Goal: Task Accomplishment & Management: Manage account settings

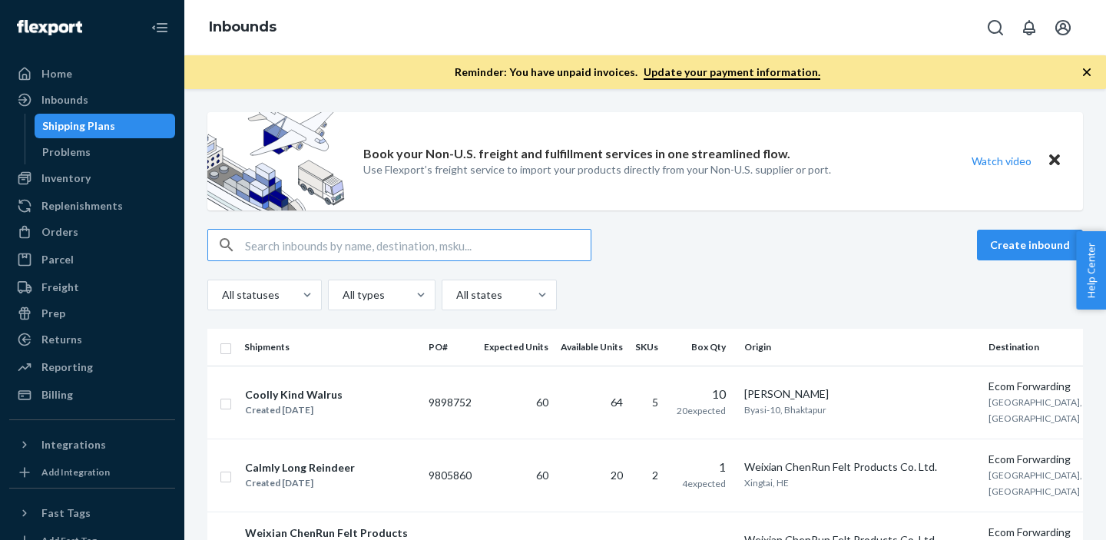
scroll to position [131, 0]
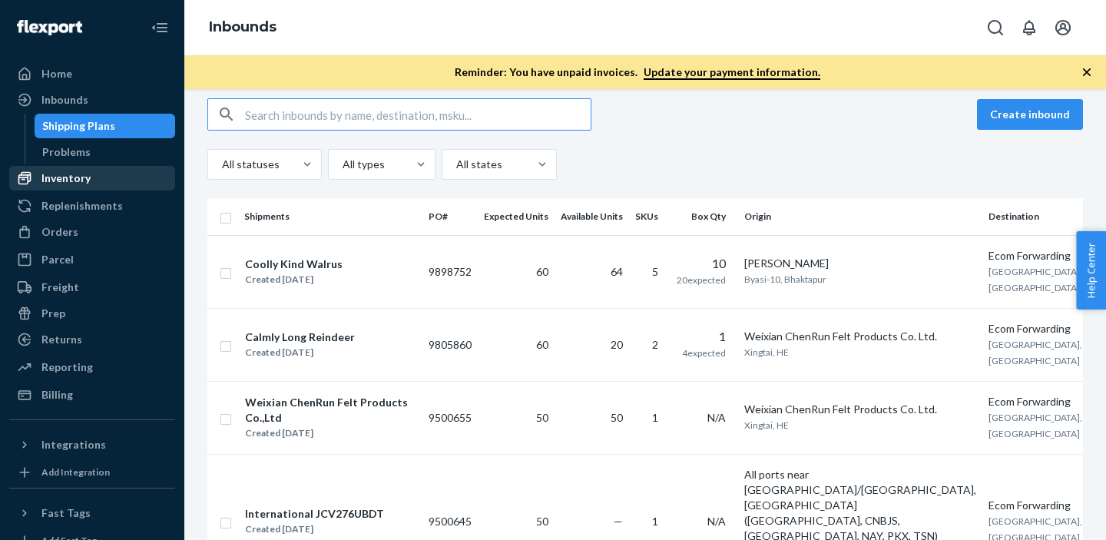
click at [100, 182] on div "Inventory" at bounding box center [92, 178] width 163 height 22
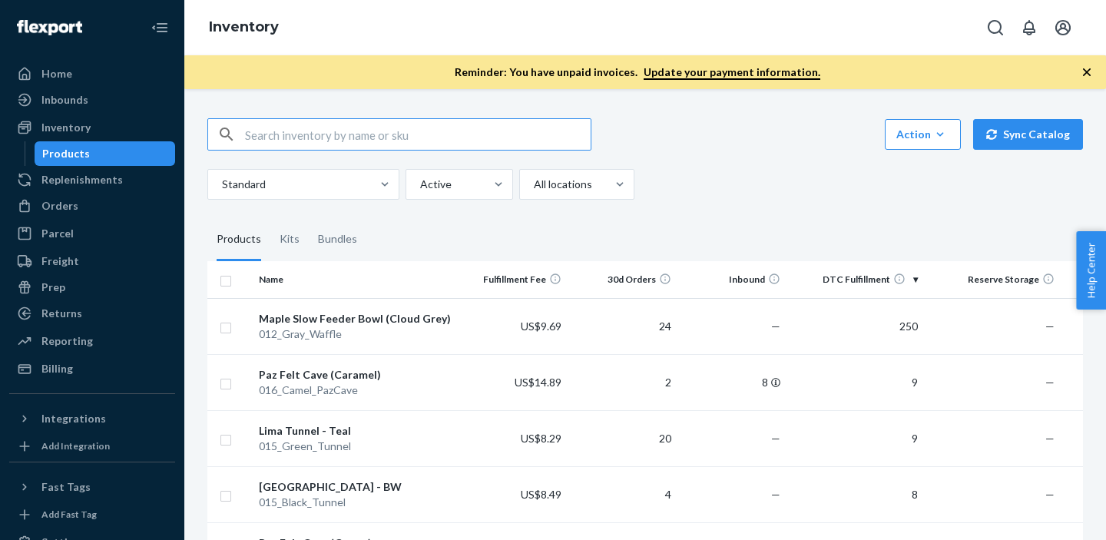
click at [342, 123] on input "text" at bounding box center [418, 134] width 346 height 31
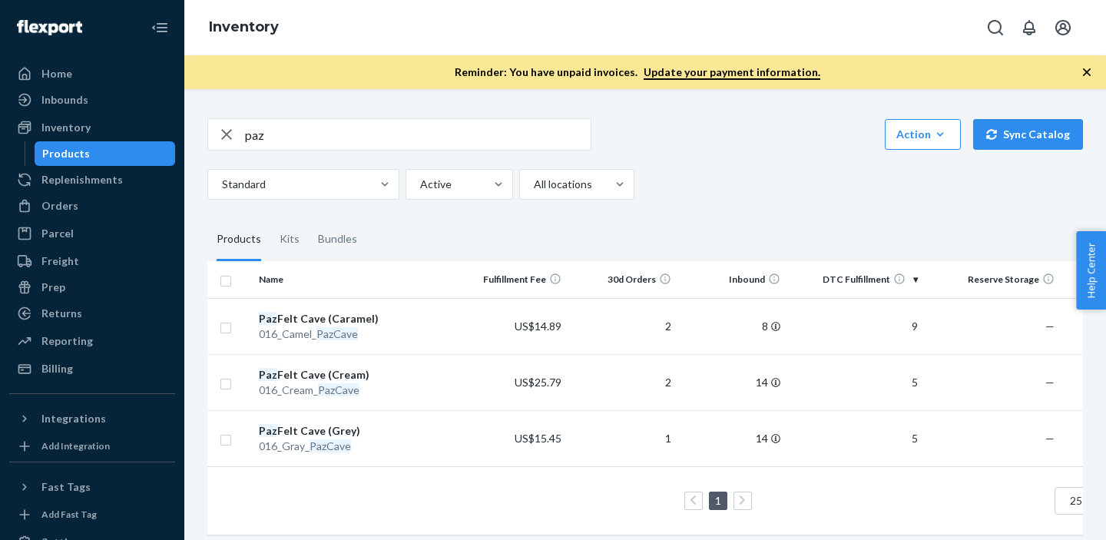
click at [323, 146] on input "paz" at bounding box center [418, 134] width 346 height 31
type input "p"
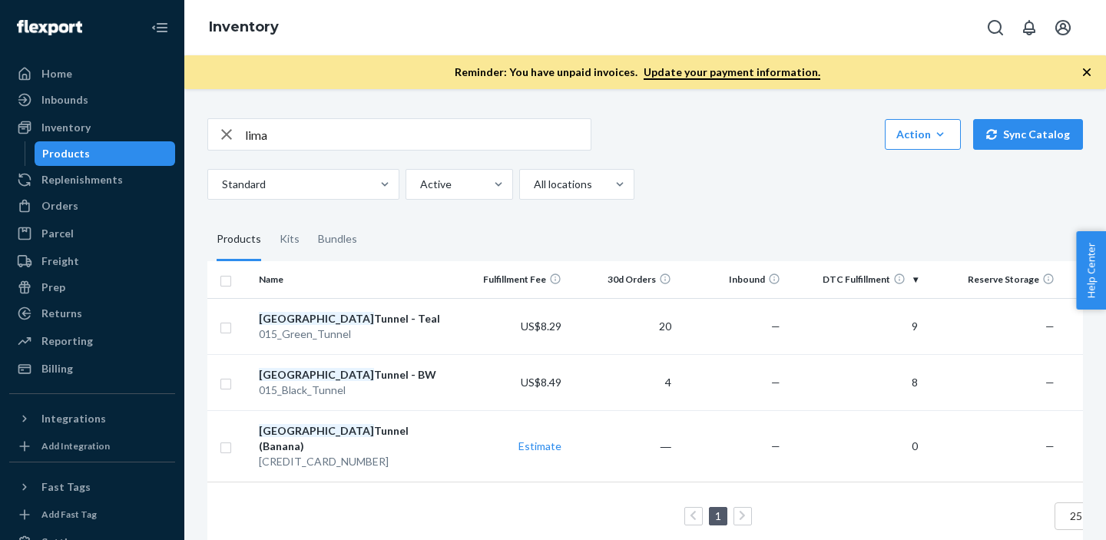
click at [271, 141] on input "lima" at bounding box center [418, 134] width 346 height 31
type input "l"
type input "paz"
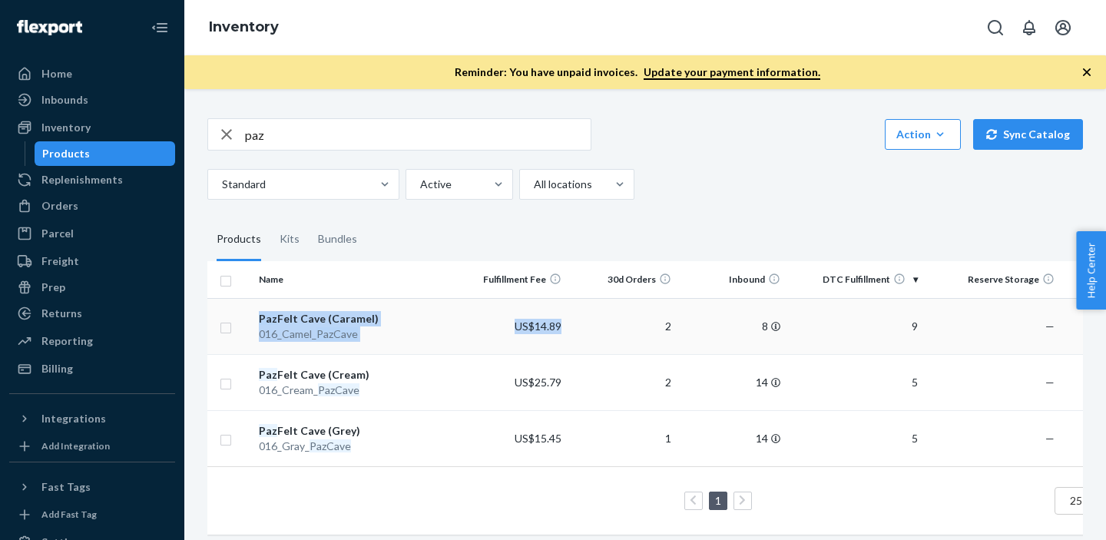
drag, startPoint x: 316, startPoint y: 407, endPoint x: 259, endPoint y: 316, distance: 108.0
click at [259, 316] on tbody "Paz Felt Cave (Caramel) 016_Camel_ PazCave US$14.89 2 8 9 — 1 Paz Felt Cave (Cr…" at bounding box center [702, 382] width 990 height 168
click at [347, 508] on div "1 25 results per page" at bounding box center [702, 500] width 965 height 49
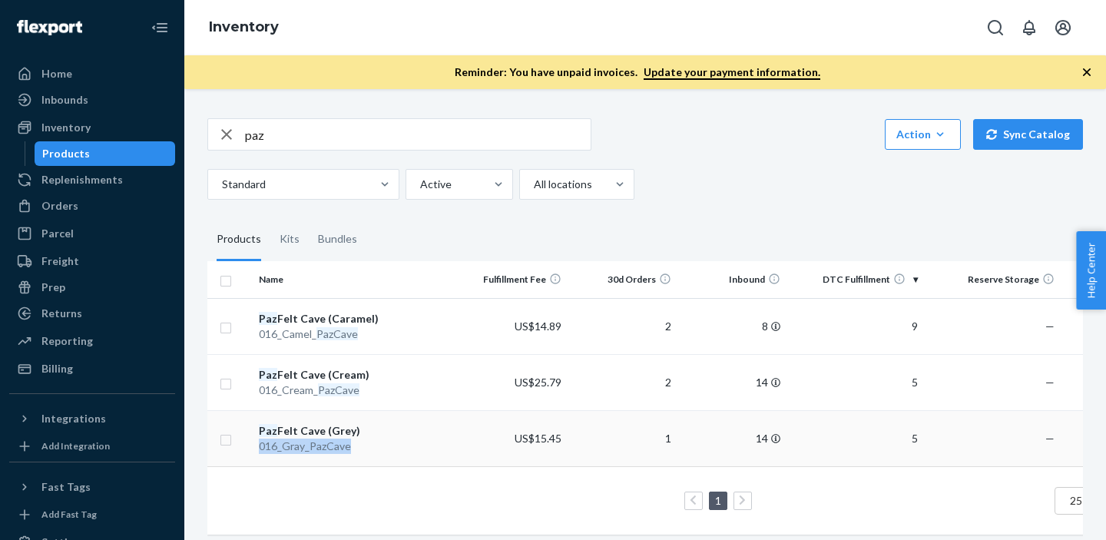
drag, startPoint x: 355, startPoint y: 447, endPoint x: 260, endPoint y: 447, distance: 95.2
click at [260, 447] on div "016_Gray_ PazCave" at bounding box center [355, 445] width 193 height 15
